Goal: Download file/media

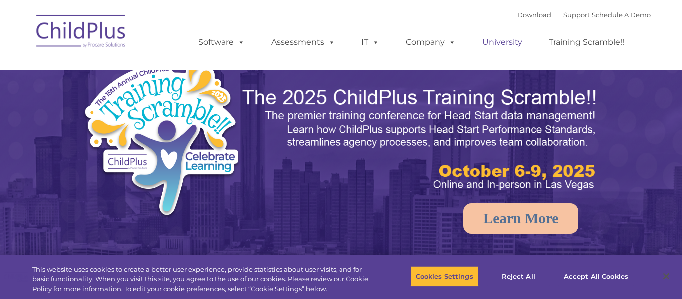
select select "MEDIUM"
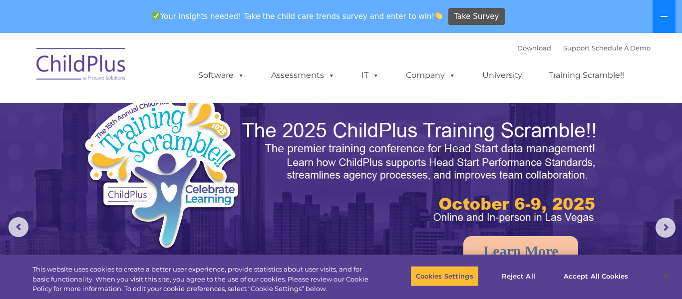
click at [665, 19] on icon at bounding box center [664, 16] width 8 height 8
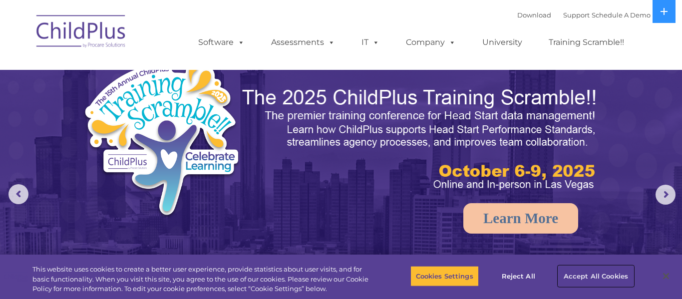
click at [591, 278] on button "Accept All Cookies" at bounding box center [595, 276] width 75 height 21
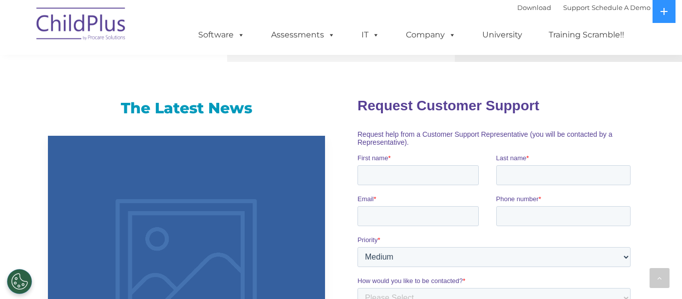
scroll to position [611, 0]
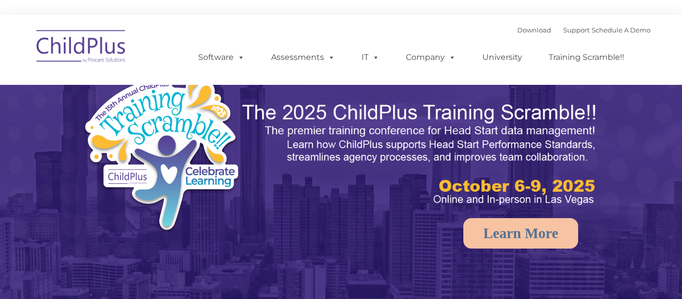
select select "MEDIUM"
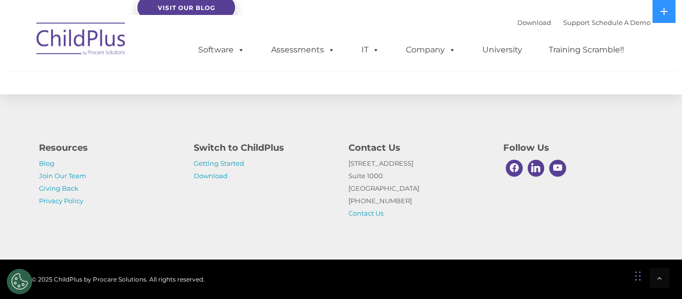
scroll to position [1209, 0]
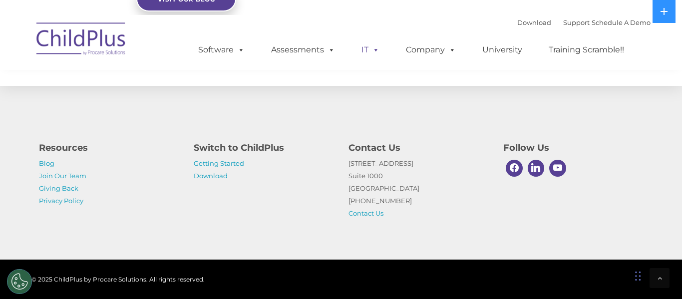
click at [369, 47] on span at bounding box center [373, 49] width 11 height 9
click at [517, 22] on link "Download" at bounding box center [534, 22] width 34 height 8
